Goal: Find specific page/section: Find specific page/section

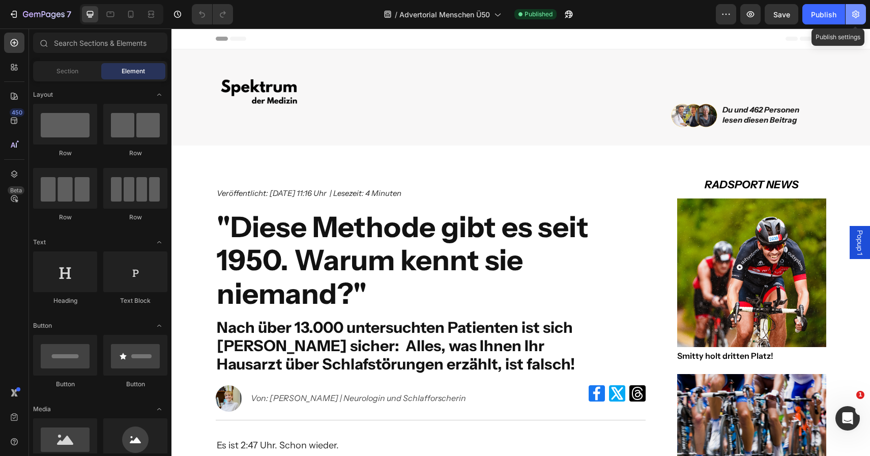
click at [857, 10] on icon "button" at bounding box center [856, 14] width 10 height 10
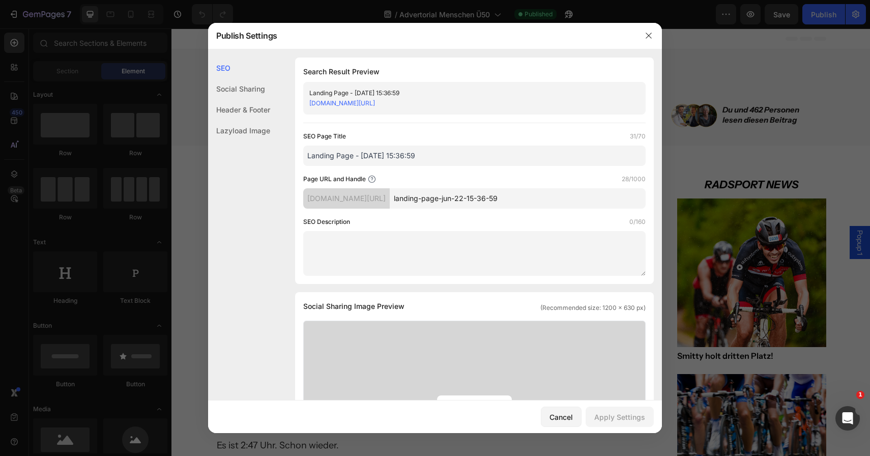
drag, startPoint x: 518, startPoint y: 106, endPoint x: 303, endPoint y: 104, distance: 214.7
click at [303, 104] on div "Landing Page - [DATE] 15:36:59 [DOMAIN_NAME][URL]" at bounding box center [474, 98] width 342 height 33
copy link "[DOMAIN_NAME][URL]"
click at [375, 102] on link "[DOMAIN_NAME][URL]" at bounding box center [342, 103] width 66 height 8
click at [651, 36] on icon "button" at bounding box center [649, 36] width 8 height 8
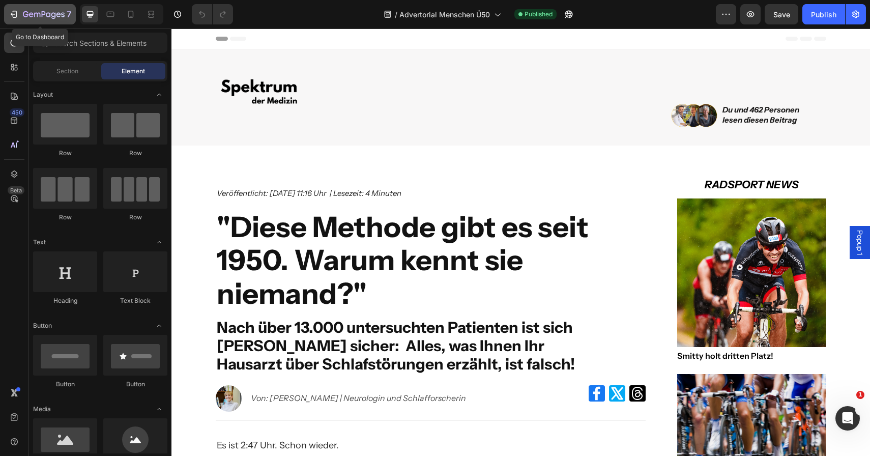
click at [64, 12] on icon "button" at bounding box center [44, 15] width 42 height 9
click at [11, 69] on icon at bounding box center [12, 69] width 3 height 3
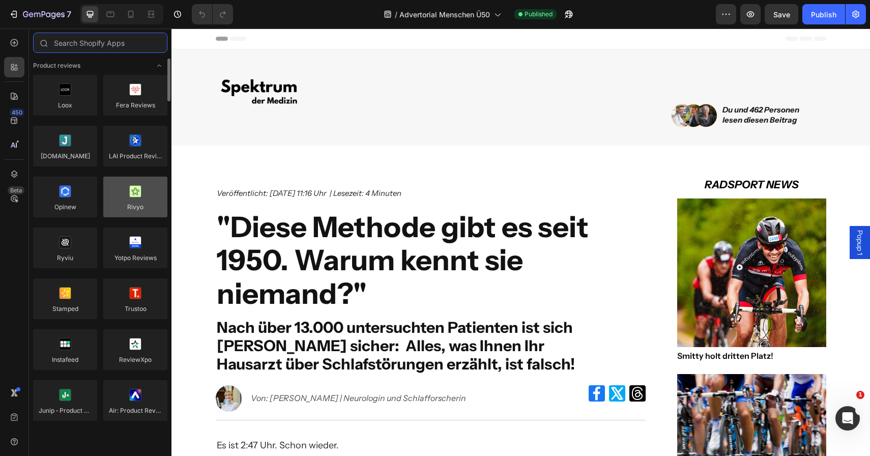
scroll to position [6, 0]
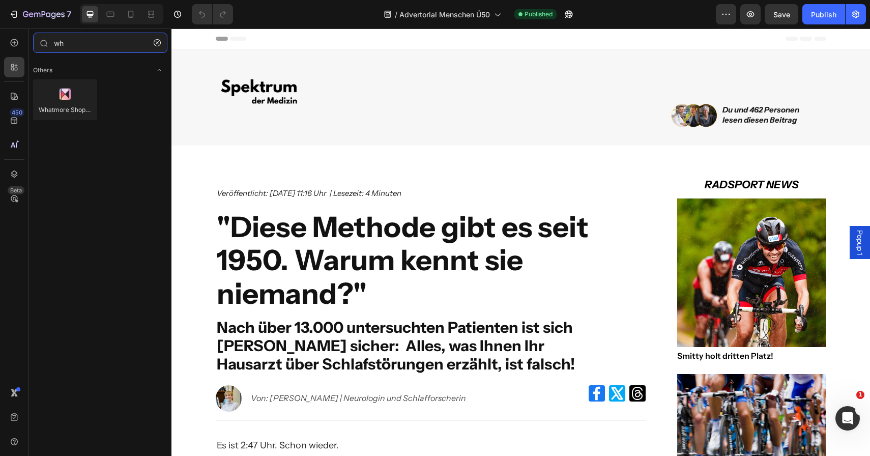
type input "w"
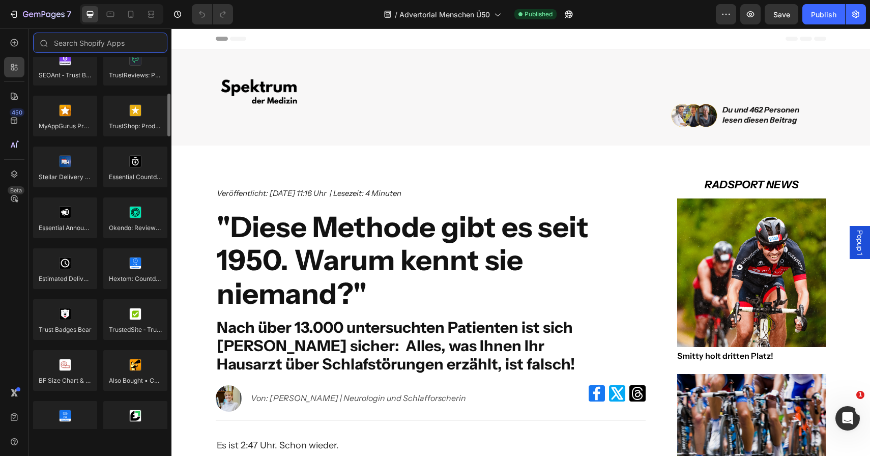
scroll to position [2845, 0]
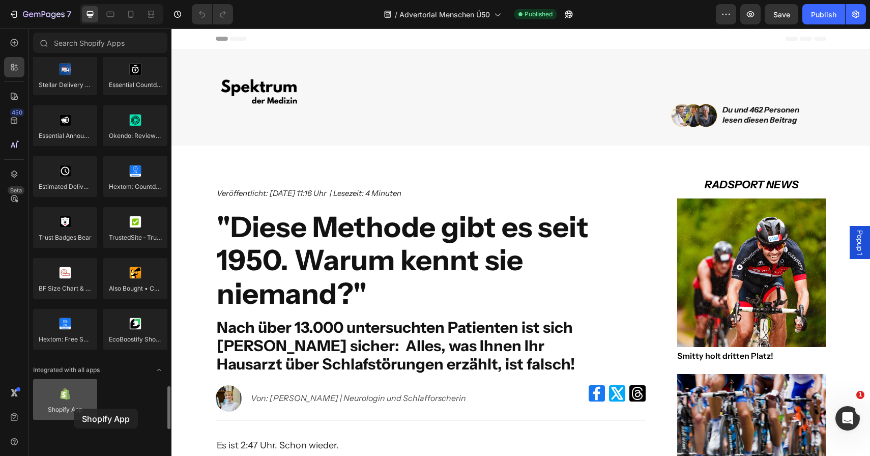
click at [74, 409] on div at bounding box center [65, 399] width 64 height 41
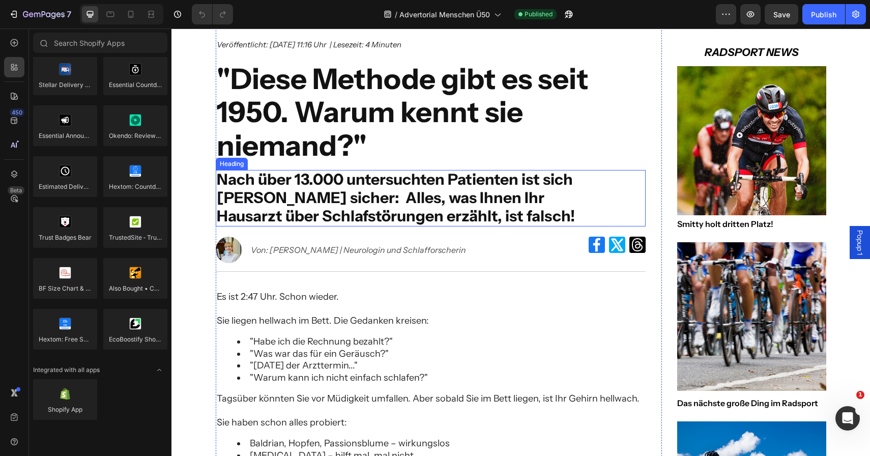
scroll to position [213, 0]
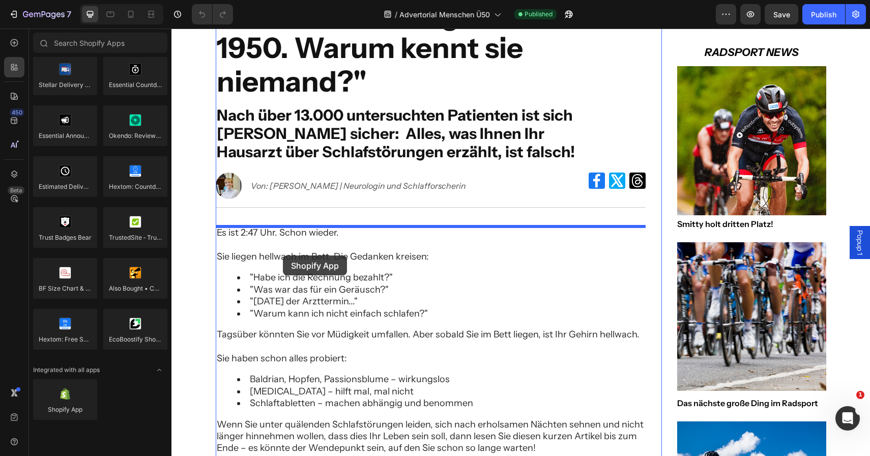
drag, startPoint x: 242, startPoint y: 422, endPoint x: 283, endPoint y: 255, distance: 171.9
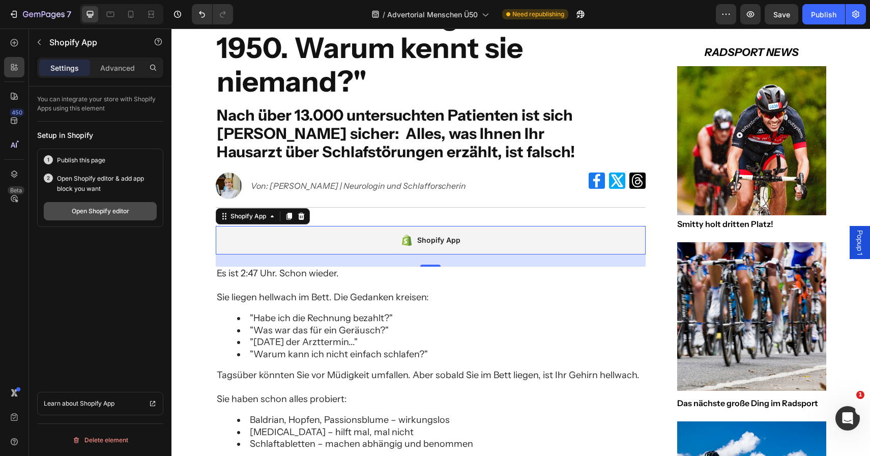
click at [130, 212] on button "Open Shopify editor" at bounding box center [100, 211] width 113 height 18
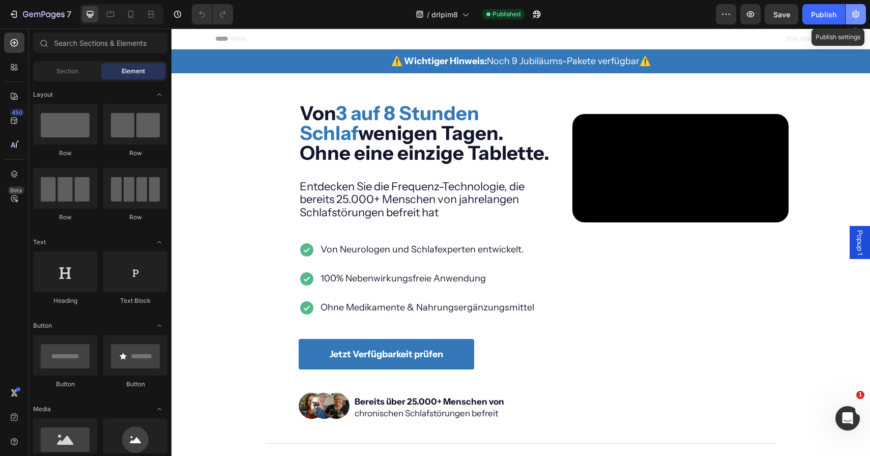
click at [858, 11] on icon "button" at bounding box center [856, 14] width 10 height 10
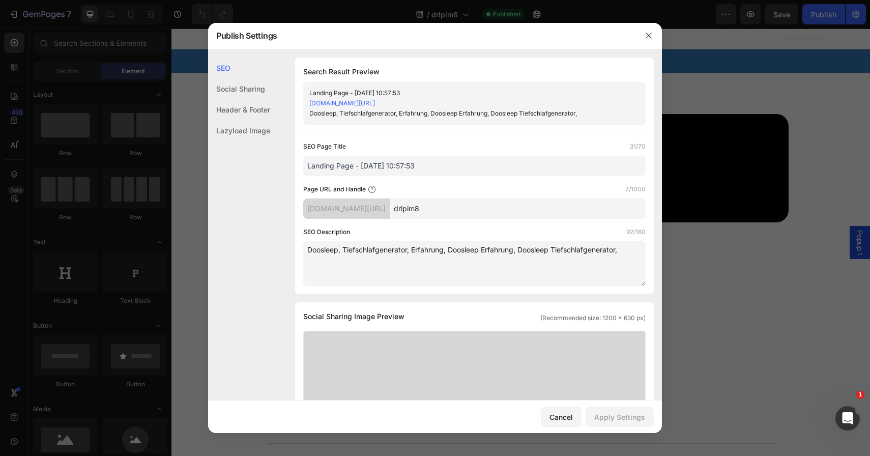
click at [445, 109] on div "Doosleep, Tiefschlafgenerator, Erfahrung, Doosleep Erfahrung, Doosleep Tiefschl…" at bounding box center [465, 113] width 313 height 10
click at [443, 109] on div "Doosleep, Tiefschlafgenerator, Erfahrung, Doosleep Erfahrung, Doosleep Tiefschl…" at bounding box center [465, 113] width 313 height 10
click at [451, 94] on div "Landing Page - Jun 10, 10:57:53" at bounding box center [465, 93] width 313 height 10
drag, startPoint x: 437, startPoint y: 102, endPoint x: 297, endPoint y: 101, distance: 139.9
click at [297, 101] on div "Search Result Preview Landing Page - Jun 10, 10:57:53 2marzf-cx.myshopify.com/p…" at bounding box center [474, 175] width 359 height 237
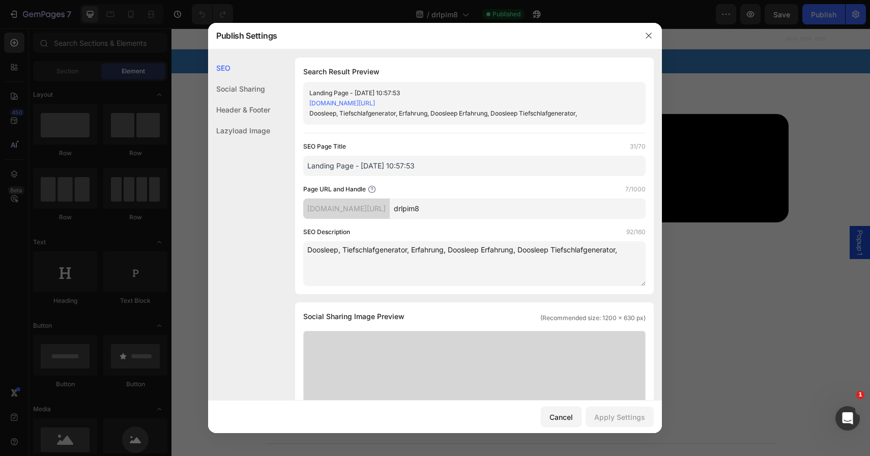
copy link "2marzf-cx.myshopify.com/pages/drlpim8"
click at [375, 100] on link "2marzf-cx.myshopify.com/pages/drlpim8" at bounding box center [342, 103] width 66 height 8
